Goal: Task Accomplishment & Management: Use online tool/utility

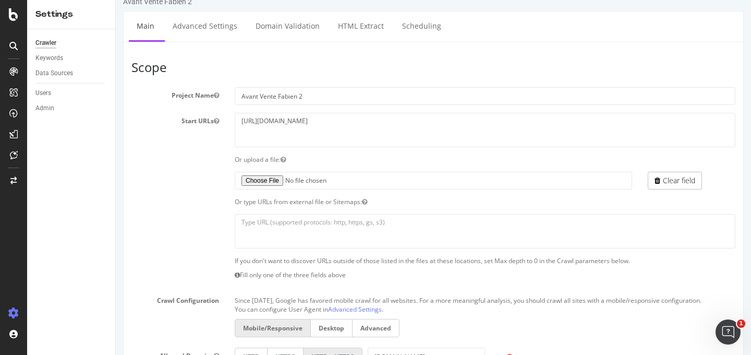
scroll to position [19, 0]
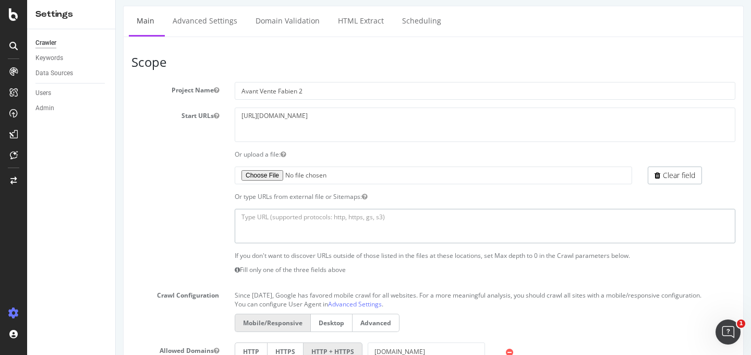
click at [383, 231] on textarea at bounding box center [485, 226] width 501 height 34
click at [290, 222] on textarea at bounding box center [485, 226] width 501 height 34
click at [278, 119] on textarea "[URL][DOMAIN_NAME]" at bounding box center [485, 124] width 501 height 34
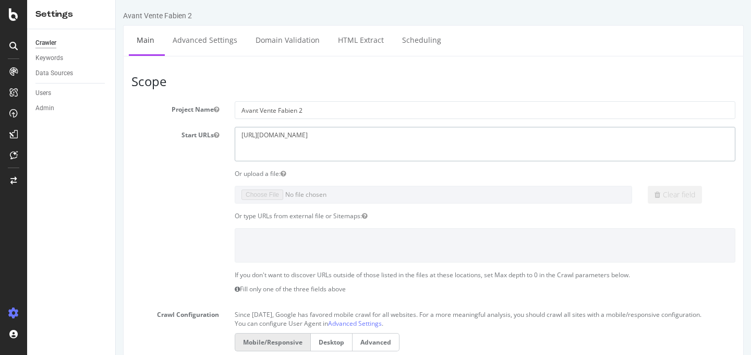
drag, startPoint x: 378, startPoint y: 135, endPoint x: 65, endPoint y: 117, distance: 313.9
paste textarea "[PERSON_NAME][DOMAIN_NAME][URL]"
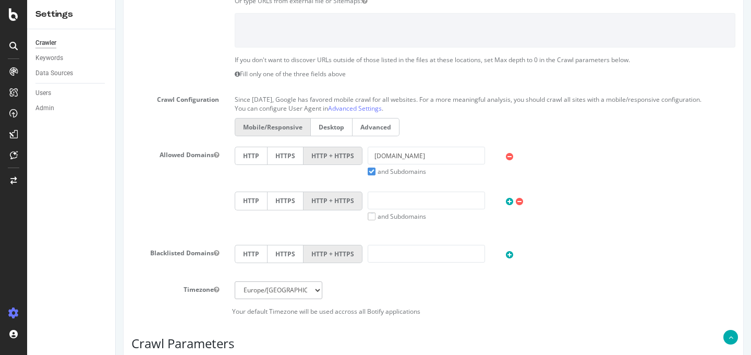
scroll to position [242, 0]
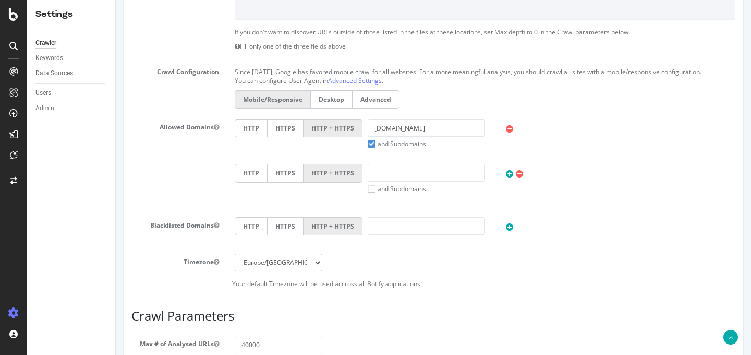
type textarea "[URL][PERSON_NAME][DOMAIN_NAME]"
click at [387, 137] on input "[DOMAIN_NAME]" at bounding box center [426, 128] width 117 height 18
paste input "[URL][PERSON_NAME][DOMAIN_NAME]"
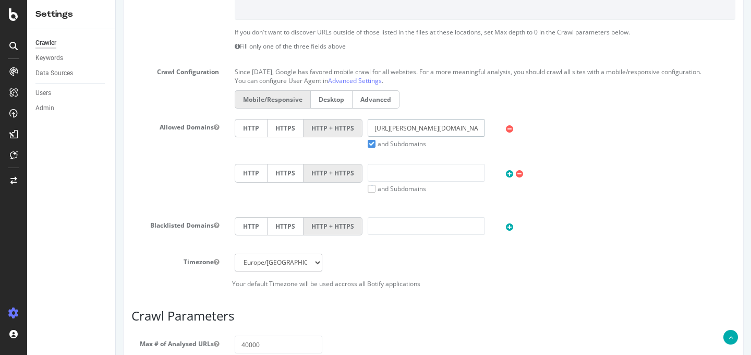
scroll to position [0, 30]
drag, startPoint x: 476, startPoint y: 137, endPoint x: 502, endPoint y: 135, distance: 26.2
click at [502, 135] on div "HTTP HTTPS HTTP + HTTPS [URL][PERSON_NAME][DOMAIN_NAME] and Subdomains User Age…" at bounding box center [484, 133] width 511 height 29
drag, startPoint x: 394, startPoint y: 130, endPoint x: 245, endPoint y: 130, distance: 149.1
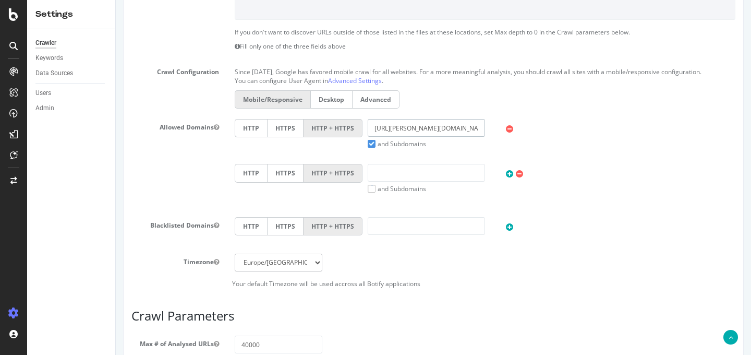
click at [186, 131] on div "Allowed Domains HTTP HTTPS HTTP + HTTPS [URL][PERSON_NAME][DOMAIN_NAME] and Sub…" at bounding box center [434, 164] width 620 height 90
click at [389, 134] on input "[URL][PERSON_NAME][DOMAIN_NAME]" at bounding box center [426, 128] width 117 height 18
drag, startPoint x: 393, startPoint y: 138, endPoint x: 225, endPoint y: 135, distance: 168.5
click at [225, 135] on div "Allowed Domains HTTP HTTPS HTTP + HTTPS [URL][PERSON_NAME][DOMAIN_NAME] and Sub…" at bounding box center [434, 164] width 620 height 90
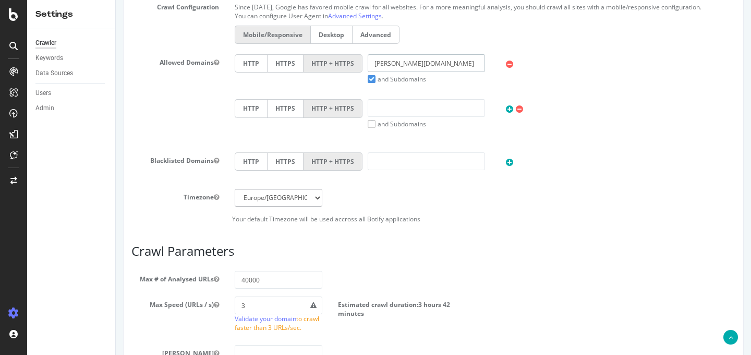
scroll to position [398, 0]
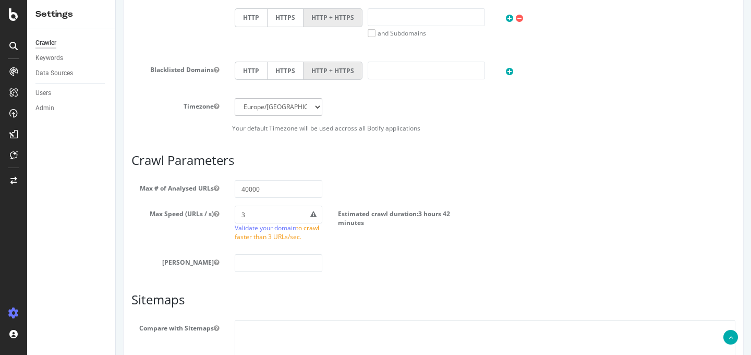
type input "[PERSON_NAME][DOMAIN_NAME]"
drag, startPoint x: 243, startPoint y: 198, endPoint x: 212, endPoint y: 195, distance: 31.5
click at [212, 195] on div "Max # of Analysed URLs 40000" at bounding box center [434, 189] width 620 height 18
click at [288, 195] on input "1000" at bounding box center [279, 189] width 88 height 18
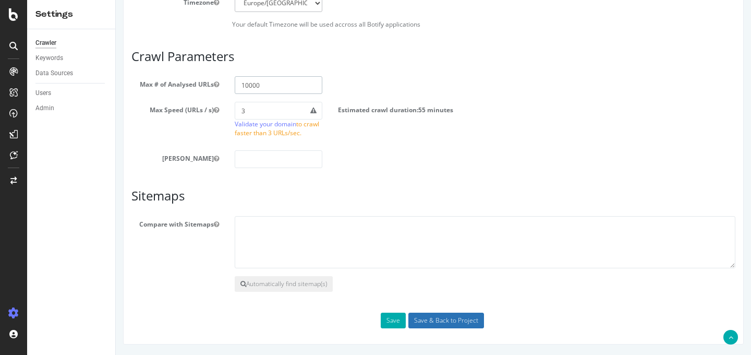
type input "10000"
click at [435, 327] on input "Save & Back to Project" at bounding box center [446, 320] width 76 height 16
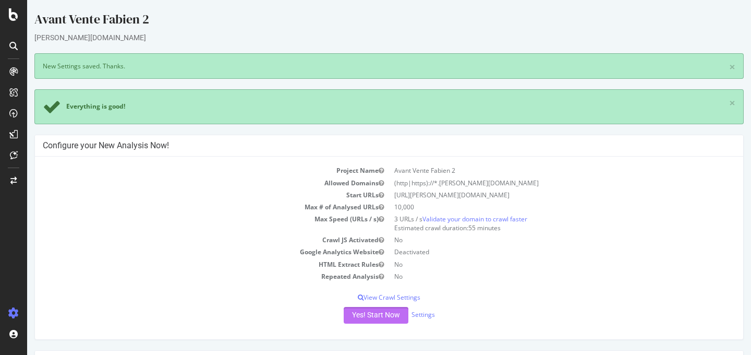
click at [373, 316] on button "Yes! Start Now" at bounding box center [376, 315] width 65 height 17
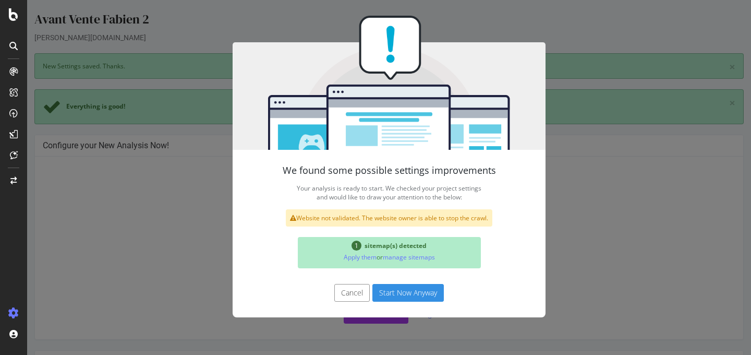
click at [393, 286] on button "Start Now Anyway" at bounding box center [407, 293] width 71 height 18
